Goal: Task Accomplishment & Management: Use online tool/utility

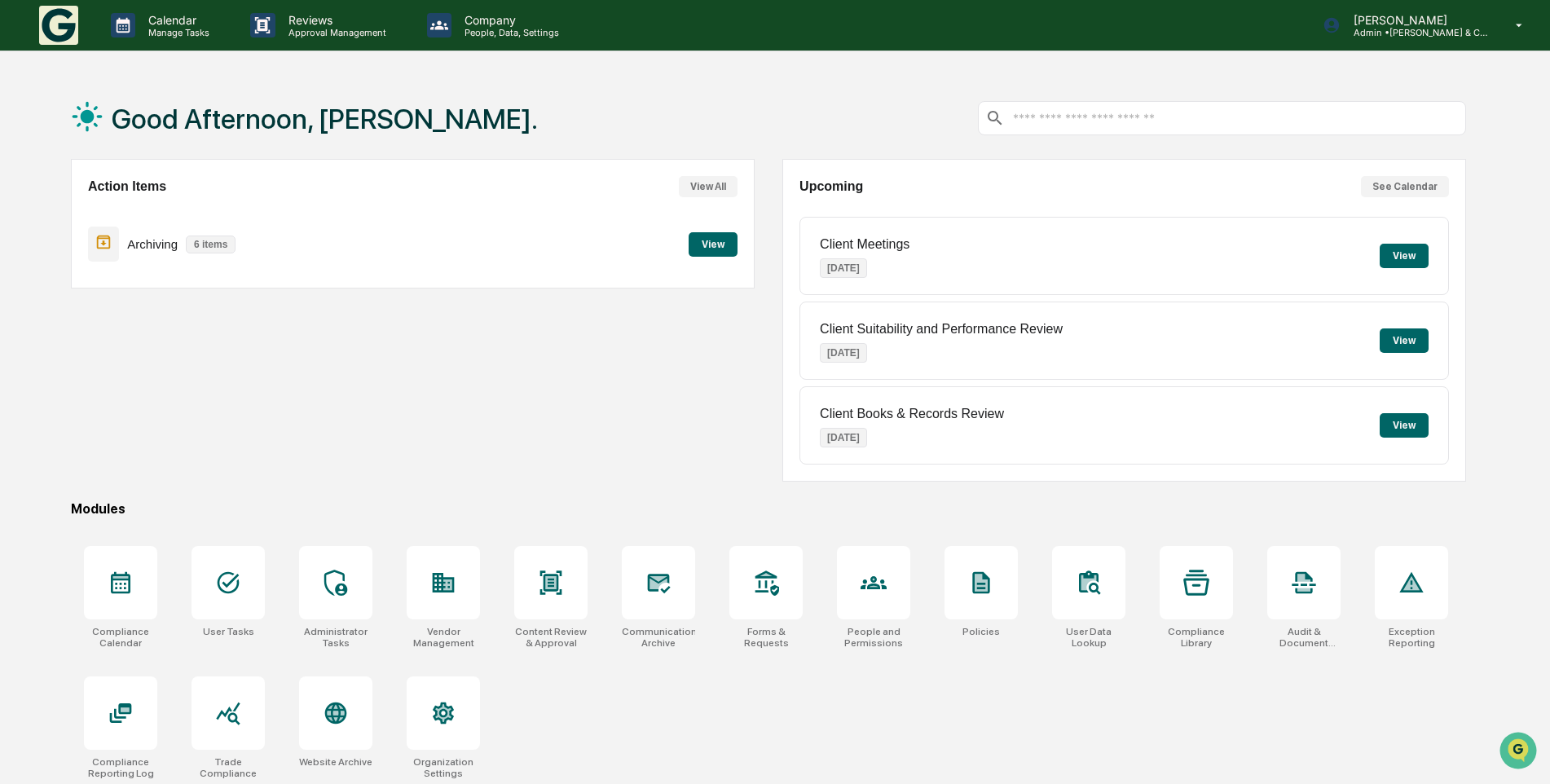
click at [703, 242] on button "View" at bounding box center [713, 244] width 49 height 24
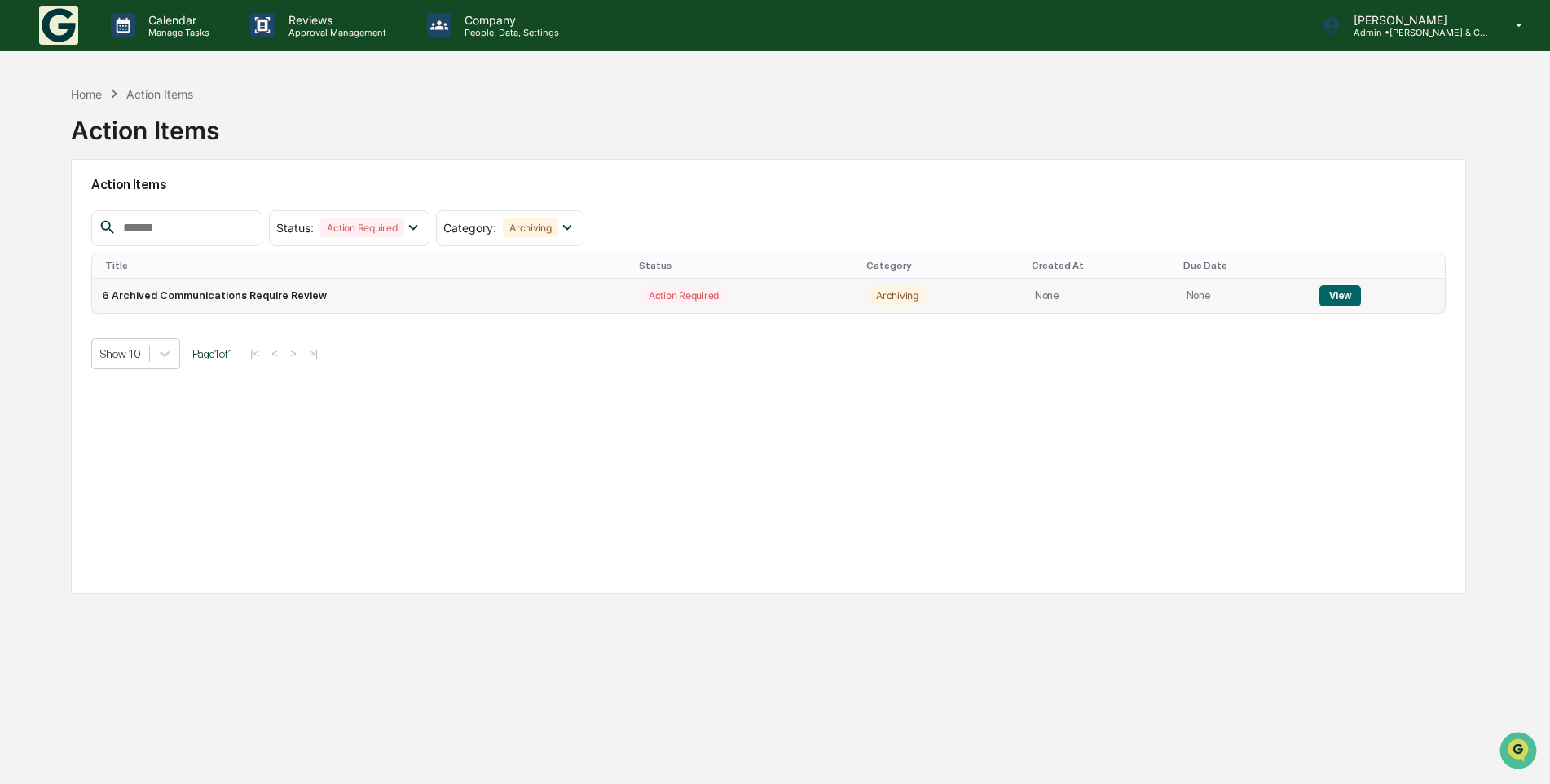
click at [1338, 293] on button "View" at bounding box center [1340, 296] width 41 height 21
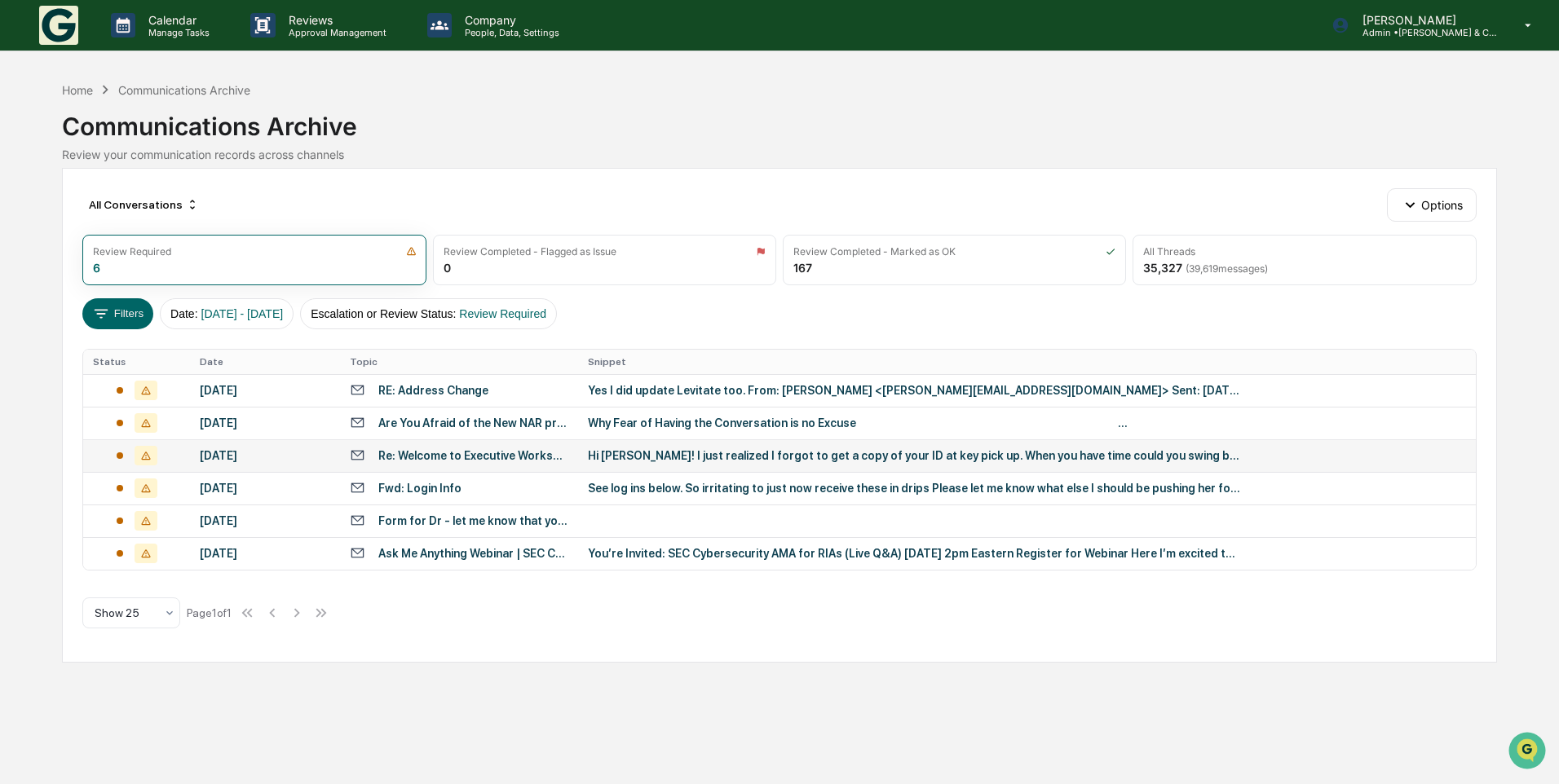
click at [426, 455] on div "Re: Welcome to Executive Workspace" at bounding box center [473, 456] width 190 height 13
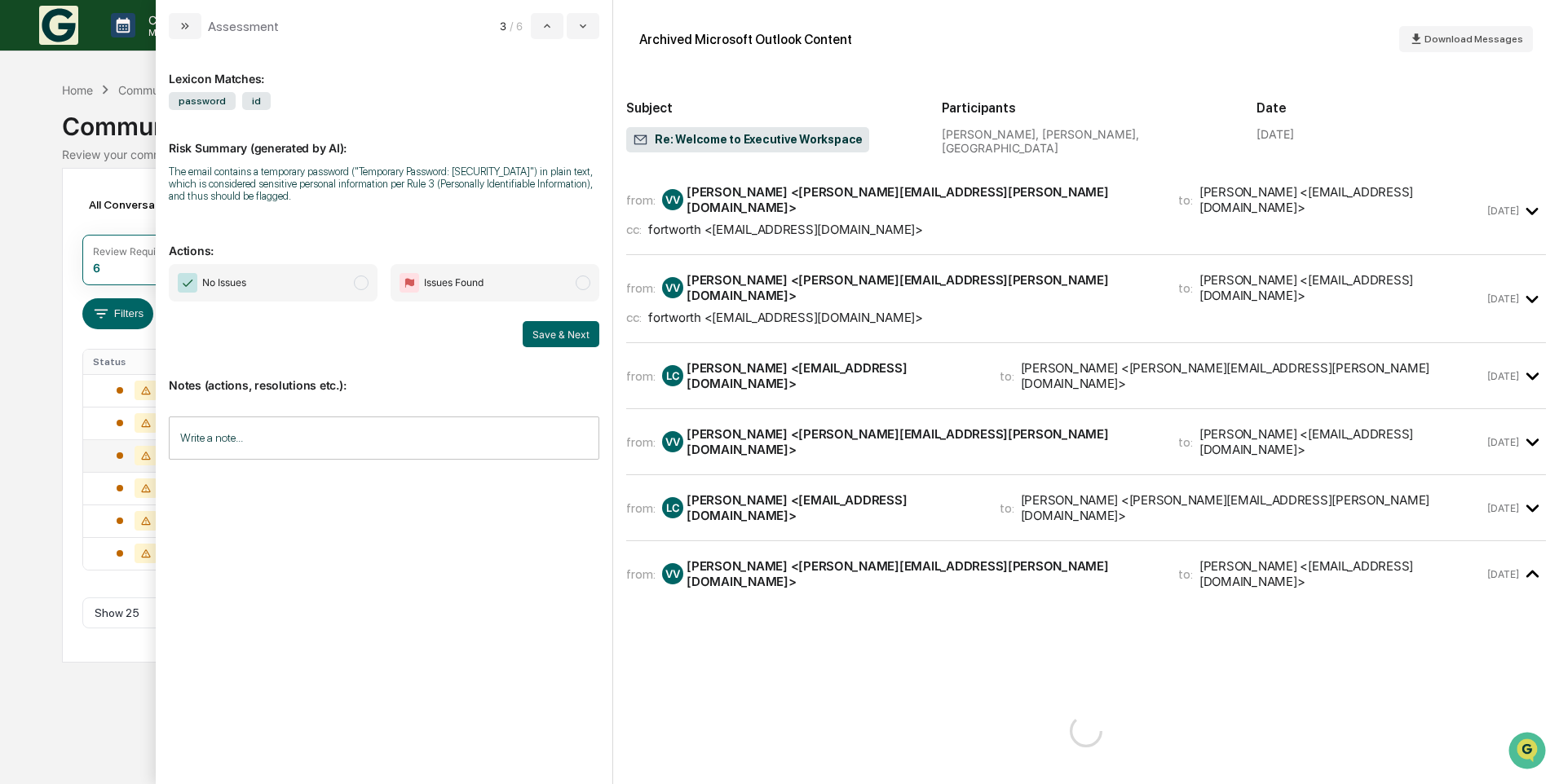
click at [367, 286] on span "modal" at bounding box center [360, 282] width 14 height 14
click at [551, 326] on button "Save & Next" at bounding box center [561, 333] width 77 height 26
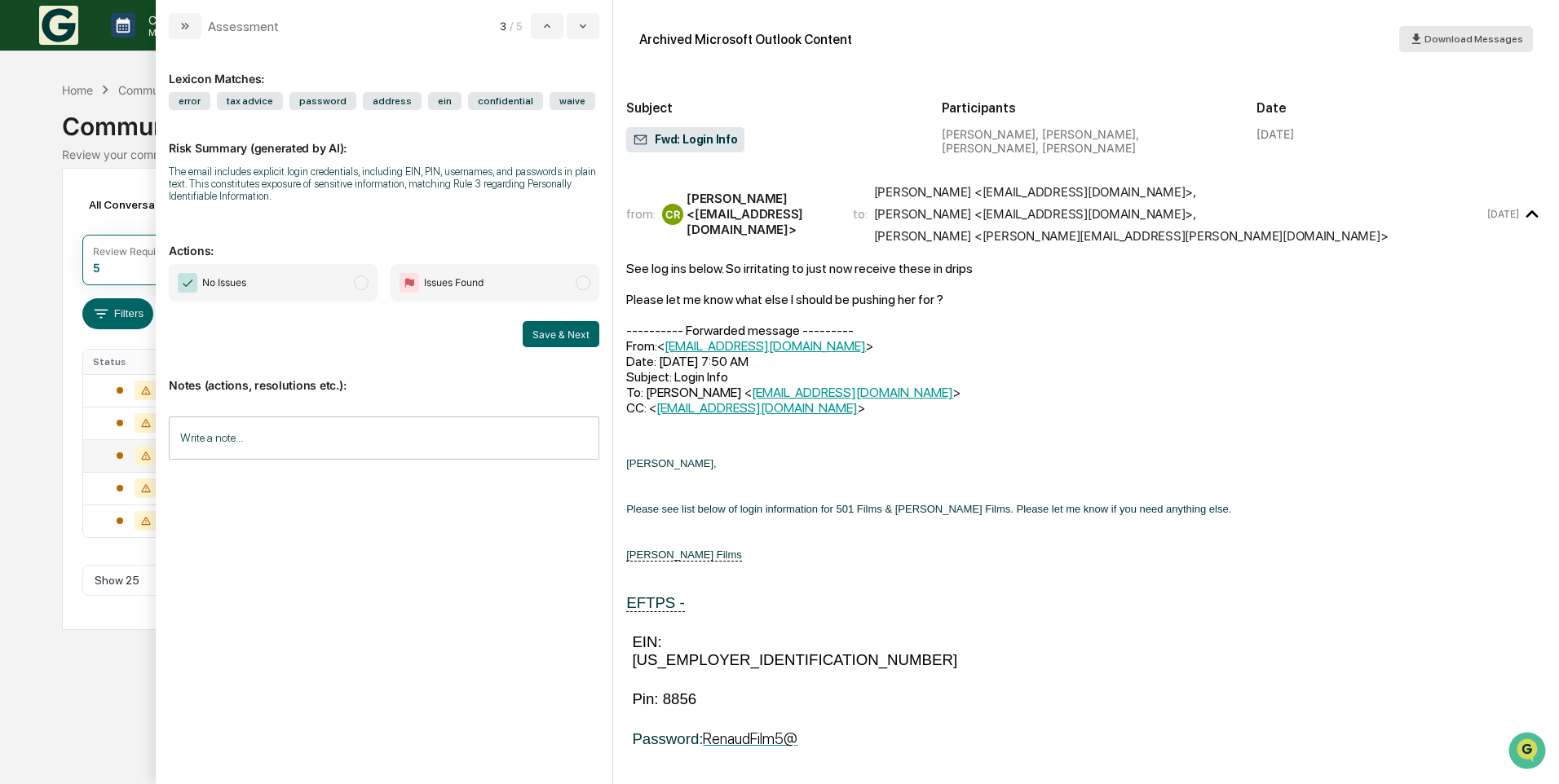
click at [1471, 37] on span "Download Messages" at bounding box center [1473, 39] width 98 height 12
